Goal: Navigation & Orientation: Find specific page/section

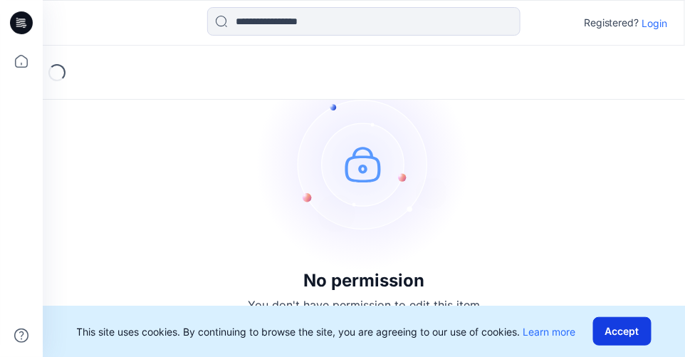
click at [628, 333] on button "Accept" at bounding box center [622, 331] width 58 height 28
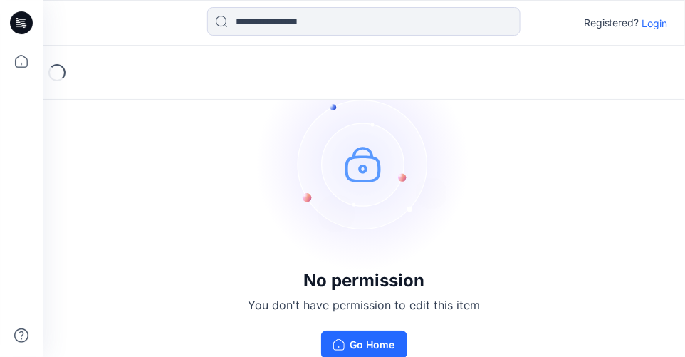
click at [658, 26] on p "Login" at bounding box center [656, 23] width 26 height 15
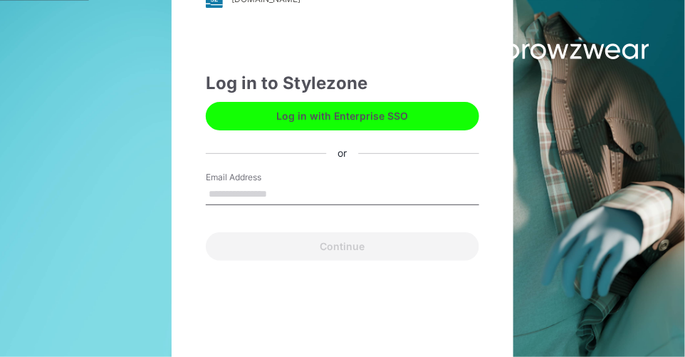
click at [294, 191] on input "Email Address" at bounding box center [343, 194] width 274 height 21
type input "**********"
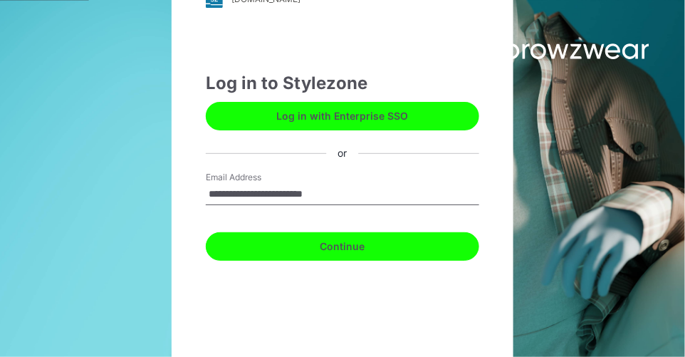
click at [308, 249] on button "Continue" at bounding box center [343, 246] width 274 height 28
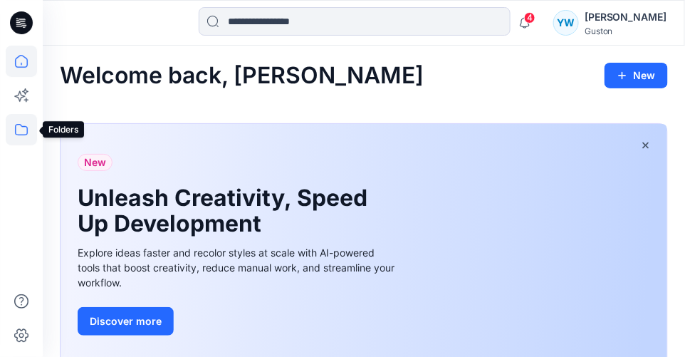
click at [21, 130] on icon at bounding box center [21, 129] width 31 height 31
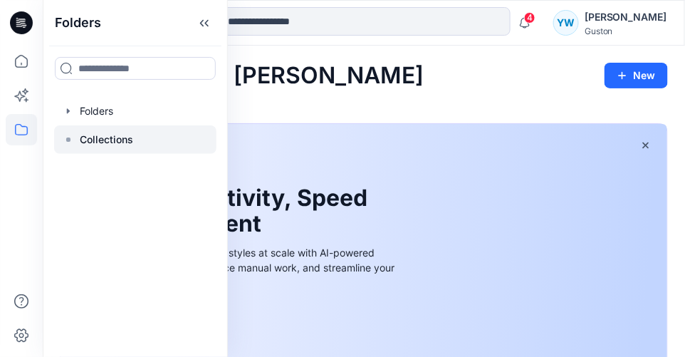
click at [108, 141] on p "Collections" at bounding box center [106, 139] width 53 height 17
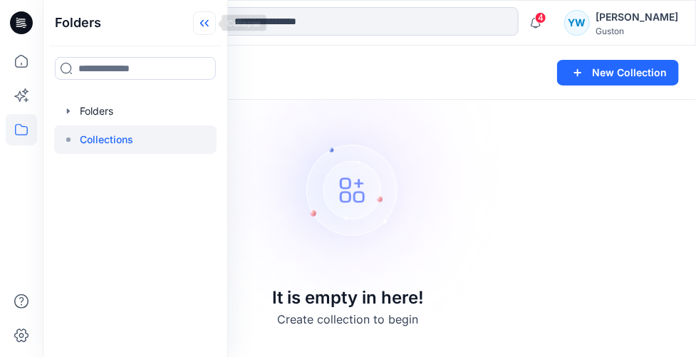
click at [209, 25] on icon at bounding box center [204, 23] width 23 height 24
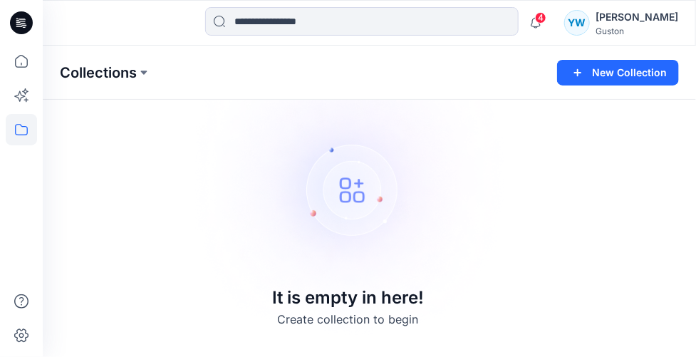
click at [95, 65] on p "Collections" at bounding box center [98, 73] width 77 height 20
click at [18, 125] on icon at bounding box center [21, 129] width 13 height 11
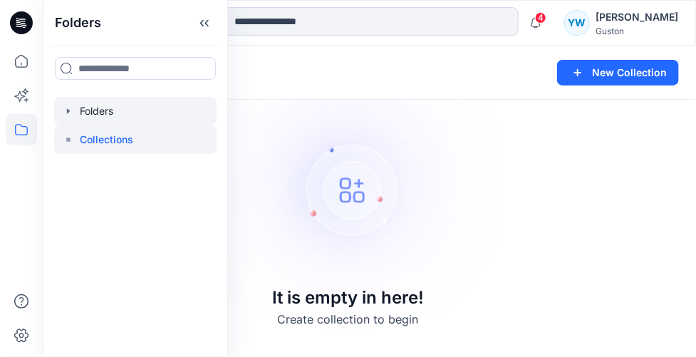
click at [105, 113] on div at bounding box center [135, 111] width 162 height 28
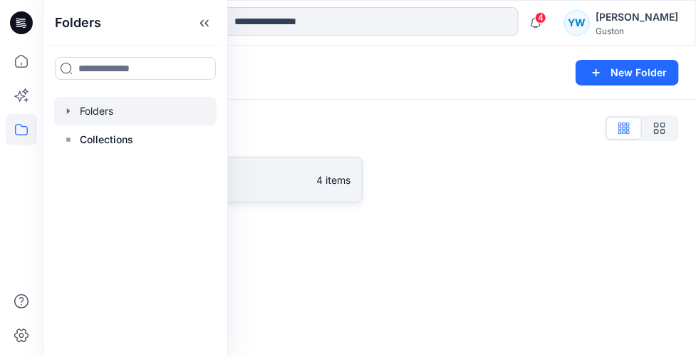
click at [318, 180] on p "4 items" at bounding box center [334, 179] width 34 height 15
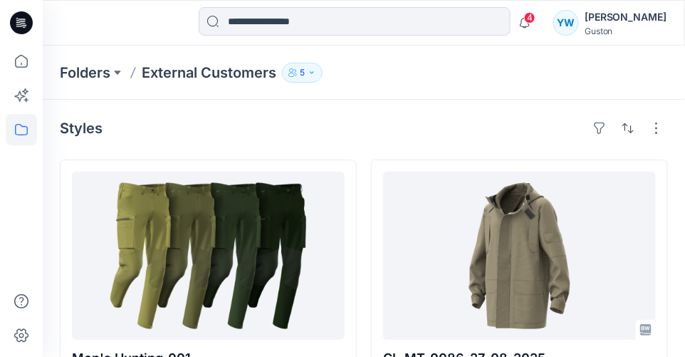
scroll to position [71, 0]
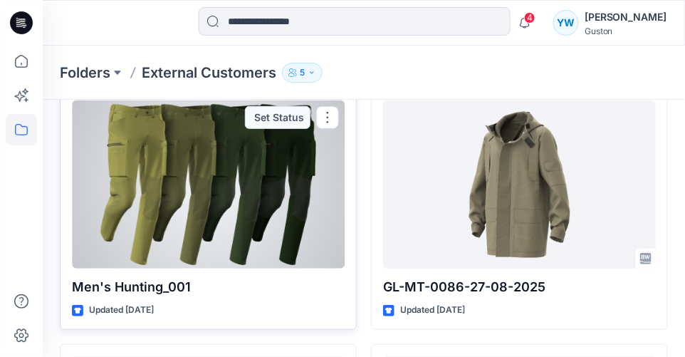
click at [211, 222] on div at bounding box center [208, 184] width 273 height 168
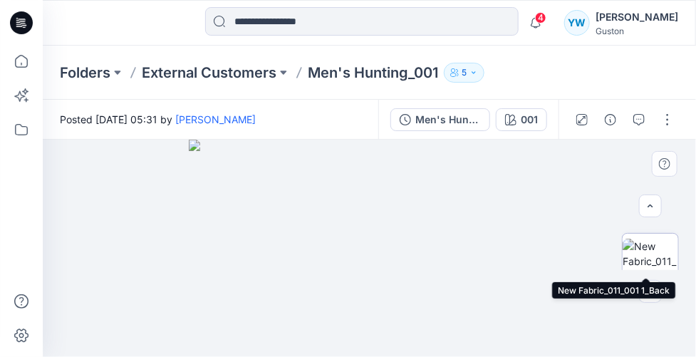
scroll to position [131, 0]
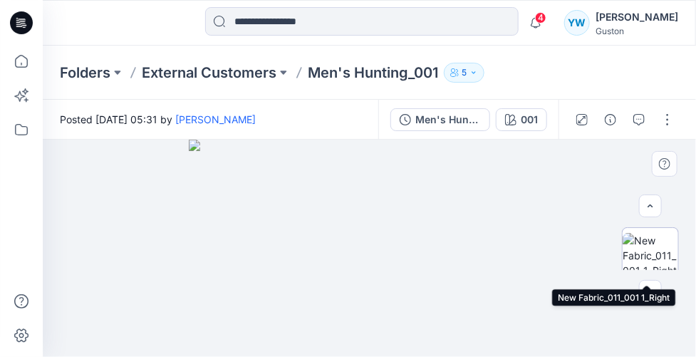
click at [649, 249] on img at bounding box center [651, 255] width 56 height 45
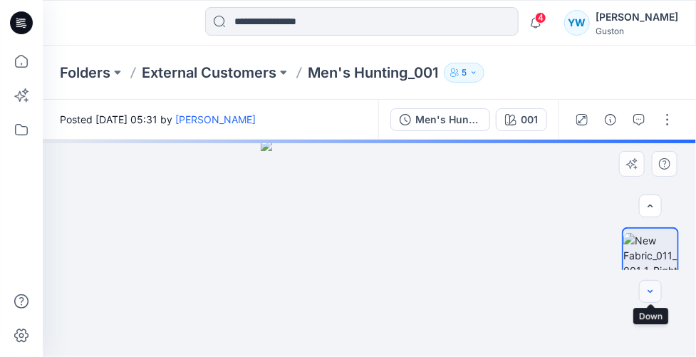
click at [651, 291] on icon "button" at bounding box center [650, 290] width 5 height 3
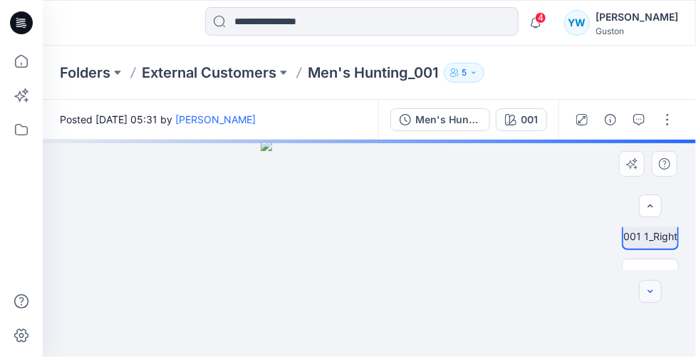
scroll to position [187, 0]
click at [649, 202] on icon "button" at bounding box center [650, 205] width 11 height 11
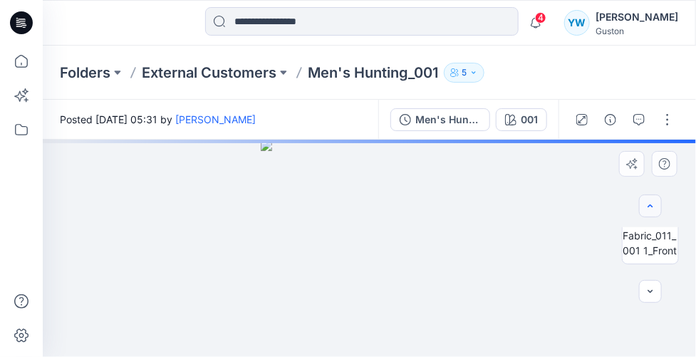
click at [649, 202] on icon "button" at bounding box center [650, 205] width 11 height 11
drag, startPoint x: 403, startPoint y: 197, endPoint x: 400, endPoint y: 341, distance: 144.6
click at [400, 341] on img at bounding box center [371, 174] width 705 height 366
drag, startPoint x: 406, startPoint y: 196, endPoint x: 407, endPoint y: 270, distance: 74.1
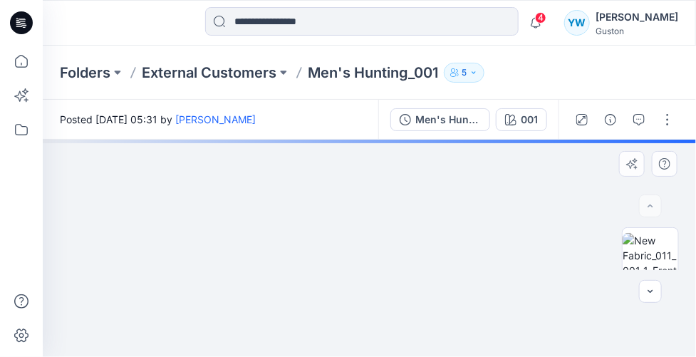
click at [407, 270] on img at bounding box center [367, 235] width 705 height 243
click at [380, 225] on img at bounding box center [369, 248] width 217 height 217
click at [640, 241] on circle at bounding box center [650, 232] width 28 height 28
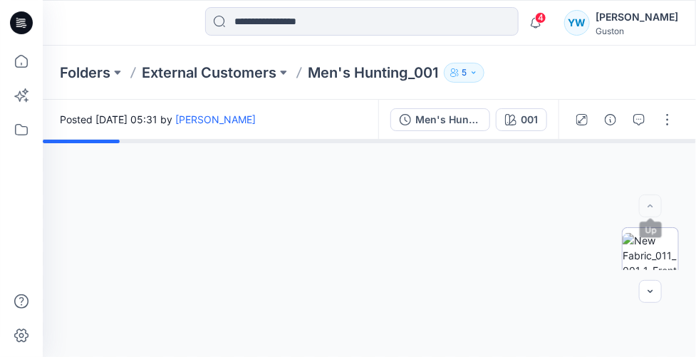
click at [650, 240] on img at bounding box center [651, 255] width 56 height 45
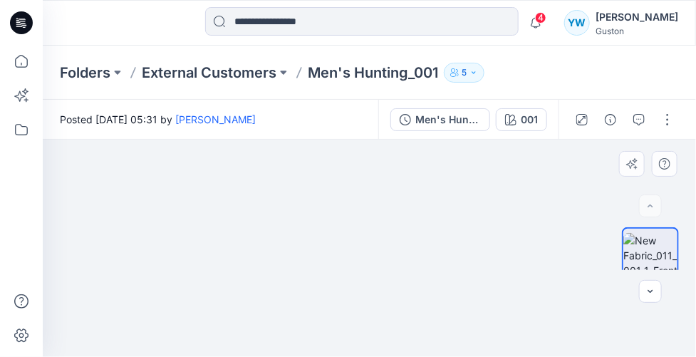
drag, startPoint x: 437, startPoint y: 175, endPoint x: 402, endPoint y: 329, distance: 157.8
click at [402, 329] on img at bounding box center [335, 140] width 949 height 432
drag, startPoint x: 415, startPoint y: 169, endPoint x: 432, endPoint y: 296, distance: 127.9
click at [432, 296] on img at bounding box center [349, 205] width 949 height 303
drag, startPoint x: 432, startPoint y: 217, endPoint x: 430, endPoint y: 244, distance: 27.2
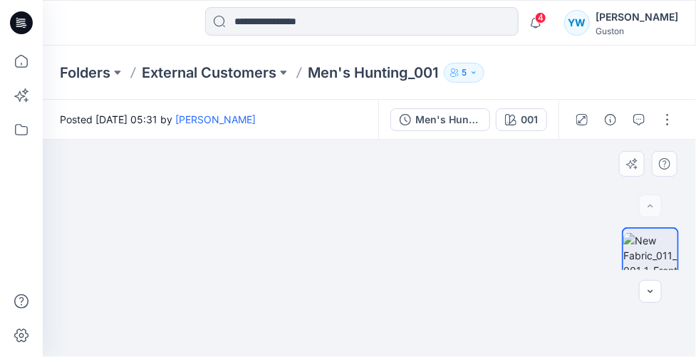
click at [430, 244] on img at bounding box center [349, 220] width 949 height 273
drag, startPoint x: 432, startPoint y: 219, endPoint x: 422, endPoint y: 237, distance: 20.4
click at [422, 237] on img at bounding box center [358, 237] width 705 height 240
drag, startPoint x: 331, startPoint y: 249, endPoint x: 476, endPoint y: 194, distance: 154.4
click at [476, 194] on img at bounding box center [372, 202] width 1193 height 310
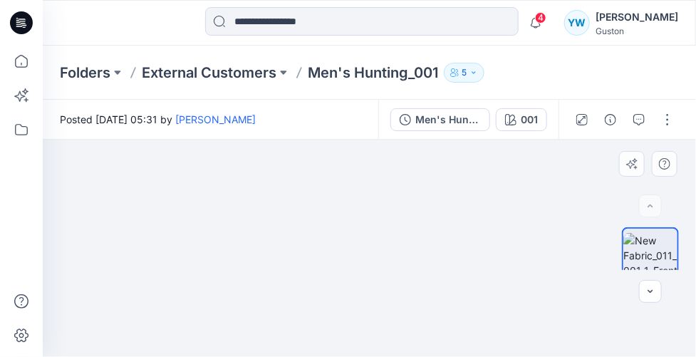
drag, startPoint x: 407, startPoint y: 231, endPoint x: 390, endPoint y: 254, distance: 28.1
click at [390, 254] on img at bounding box center [352, 239] width 705 height 235
drag, startPoint x: 407, startPoint y: 298, endPoint x: 400, endPoint y: 259, distance: 39.1
click at [400, 259] on img at bounding box center [362, 202] width 1681 height 308
drag, startPoint x: 409, startPoint y: 255, endPoint x: 396, endPoint y: 281, distance: 28.7
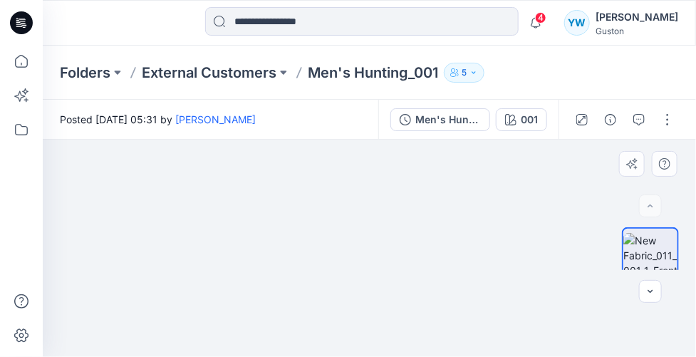
click at [396, 281] on img at bounding box center [350, 223] width 1437 height 268
drag, startPoint x: 400, startPoint y: 279, endPoint x: 400, endPoint y: 261, distance: 17.1
click at [399, 262] on img at bounding box center [361, 225] width 949 height 264
click at [400, 265] on img at bounding box center [368, 234] width 705 height 245
drag, startPoint x: 375, startPoint y: 200, endPoint x: 378, endPoint y: 95, distance: 105.5
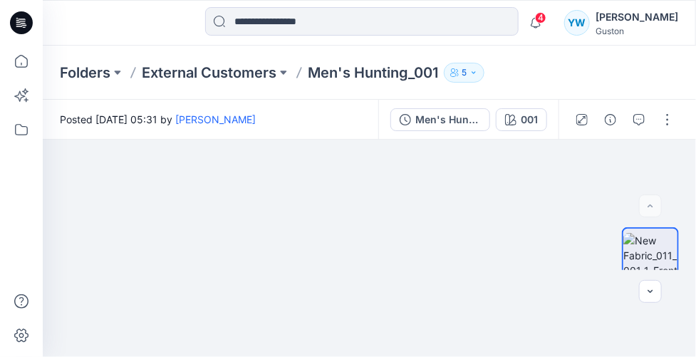
click at [378, 95] on div "Folders External Customers Men's Hunting_001 5 Posted [DATE] 05:31 by [PERSON_N…" at bounding box center [369, 201] width 653 height 311
drag, startPoint x: 385, startPoint y: 258, endPoint x: 370, endPoint y: 114, distance: 144.7
click at [370, 113] on div "Posted [DATE] 05:31 by [PERSON_NAME] Men's Hunting 001 001 Loading... Material …" at bounding box center [369, 228] width 653 height 257
drag, startPoint x: 385, startPoint y: 301, endPoint x: 372, endPoint y: 271, distance: 32.6
click at [372, 271] on img at bounding box center [347, 54] width 1193 height 605
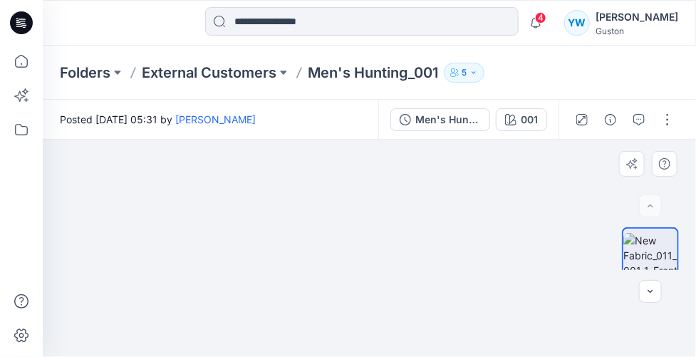
drag, startPoint x: 380, startPoint y: 228, endPoint x: 294, endPoint y: 248, distance: 88.5
click at [294, 248] on img at bounding box center [260, 64] width 1193 height 586
drag, startPoint x: 348, startPoint y: 219, endPoint x: 333, endPoint y: 244, distance: 29.3
click at [333, 244] on img at bounding box center [347, 168] width 705 height 378
drag, startPoint x: 341, startPoint y: 253, endPoint x: 395, endPoint y: 165, distance: 103.0
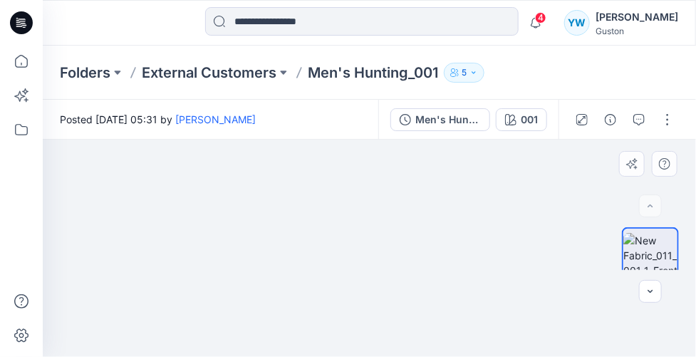
click at [395, 165] on img at bounding box center [395, 131] width 705 height 452
drag, startPoint x: 484, startPoint y: 261, endPoint x: 189, endPoint y: 255, distance: 294.3
drag, startPoint x: 355, startPoint y: 221, endPoint x: 293, endPoint y: 251, distance: 69.5
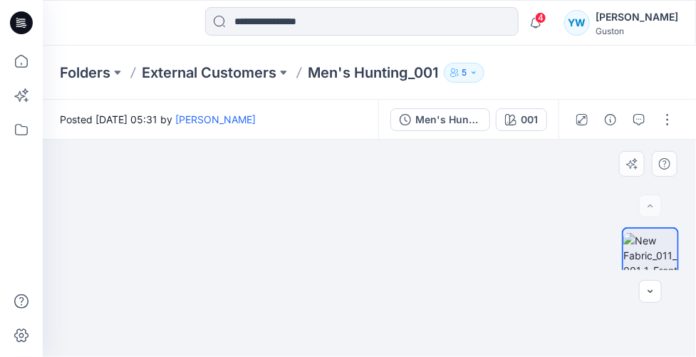
drag, startPoint x: 293, startPoint y: 251, endPoint x: 303, endPoint y: 211, distance: 41.1
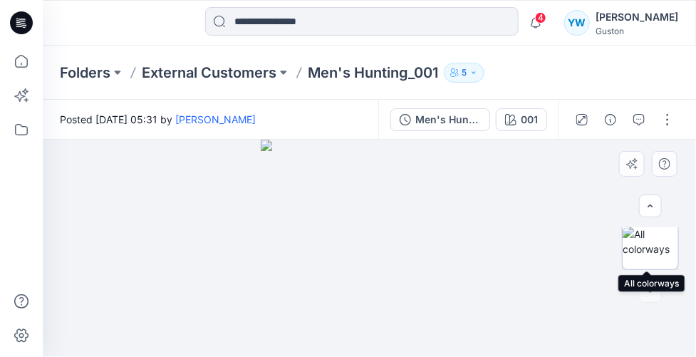
click at [639, 239] on img at bounding box center [651, 242] width 56 height 30
